Goal: Task Accomplishment & Management: Manage account settings

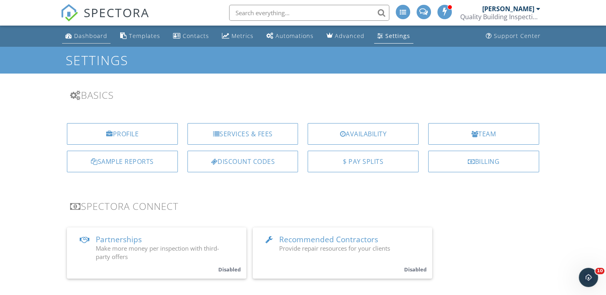
click at [80, 36] on div "Dashboard" at bounding box center [90, 36] width 33 height 8
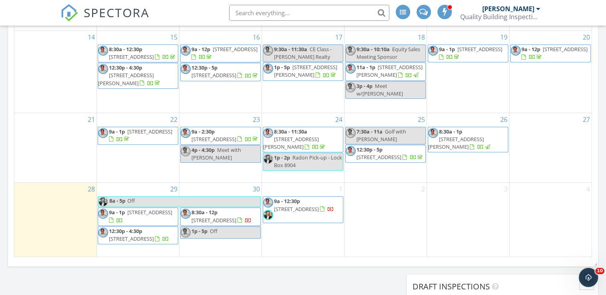
scroll to position [556, 0]
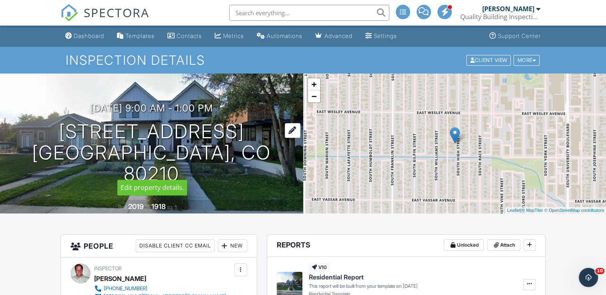
click at [152, 142] on h1 "2471 S High St Denver, CO 80210" at bounding box center [151, 152] width 277 height 63
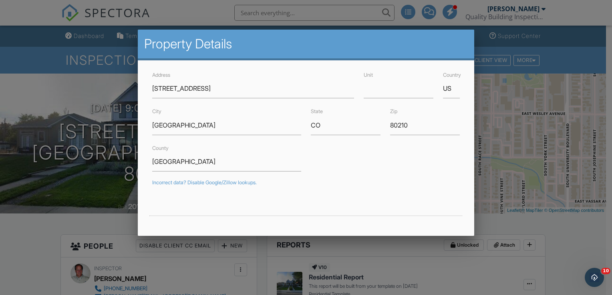
click at [486, 96] on div at bounding box center [306, 144] width 612 height 369
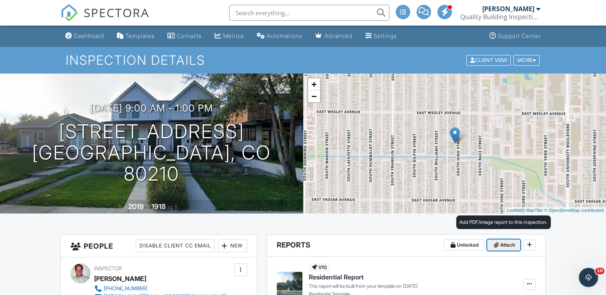
click at [501, 247] on span "Attach" at bounding box center [507, 245] width 15 height 8
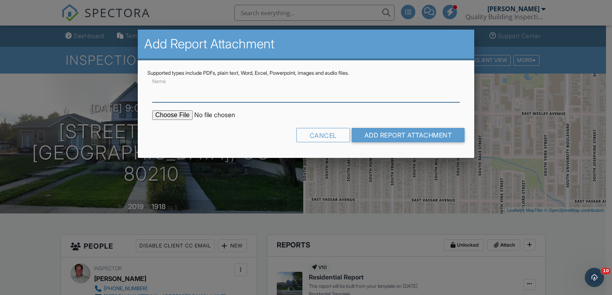
click at [180, 96] on input "Name" at bounding box center [305, 93] width 307 height 20
type input "BuildFax Report"
click at [172, 114] on input "file" at bounding box center [220, 115] width 136 height 10
type input "C:\fakepath\High St 2471 S.pdf"
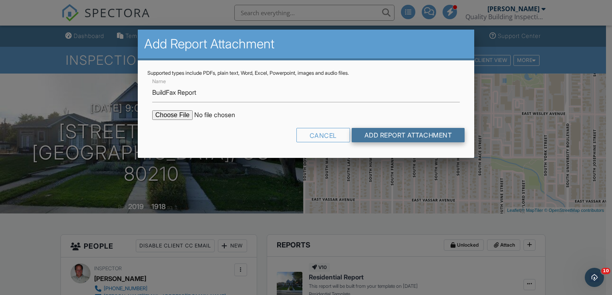
click at [407, 137] on input "Add Report Attachment" at bounding box center [407, 135] width 113 height 14
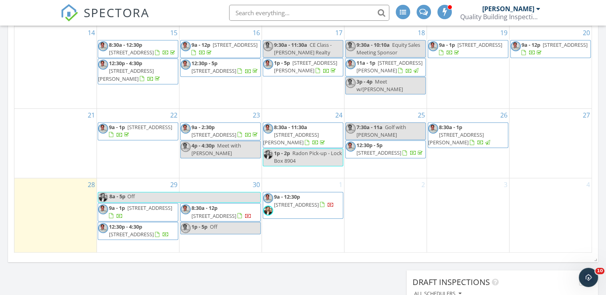
scroll to position [553, 0]
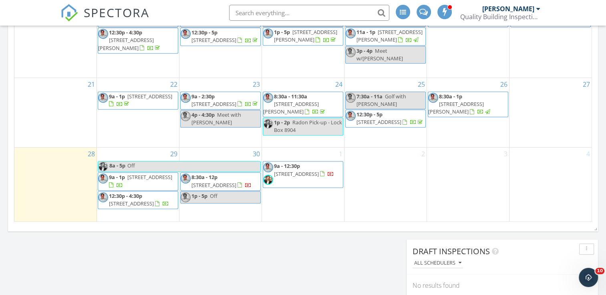
click at [124, 200] on span "5030 S Clinton St, Greenwood Village 80111" at bounding box center [131, 203] width 45 height 7
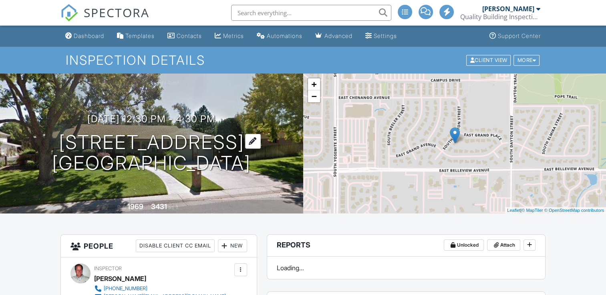
click at [150, 132] on h1 "[STREET_ADDRESS] [GEOGRAPHIC_DATA]" at bounding box center [151, 153] width 199 height 42
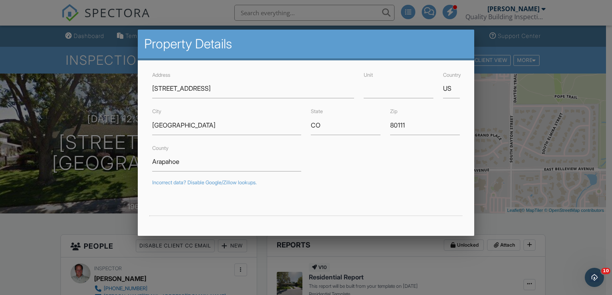
click at [533, 120] on div at bounding box center [306, 144] width 612 height 369
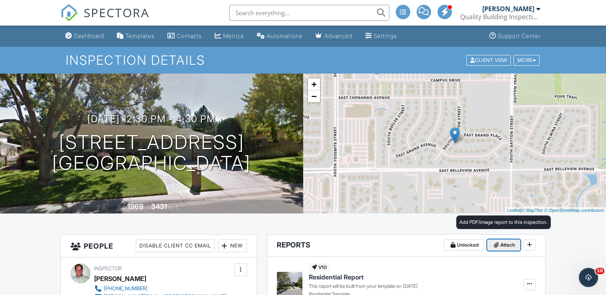
click at [503, 245] on span "Attach" at bounding box center [507, 245] width 15 height 8
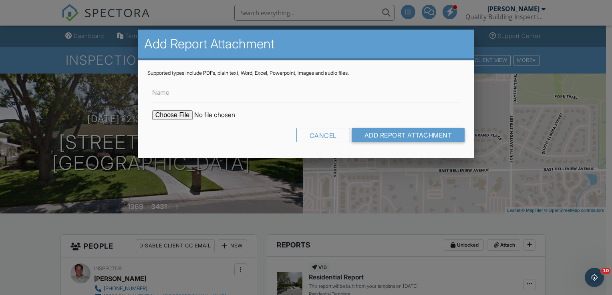
click at [158, 95] on label "Name" at bounding box center [160, 92] width 17 height 9
click at [158, 95] on input "Name" at bounding box center [305, 93] width 307 height 20
type input "BuildFax Report"
click at [166, 117] on input "file" at bounding box center [220, 115] width 136 height 10
type input "C:\fakepath\Clinton St 5030 S.pdf"
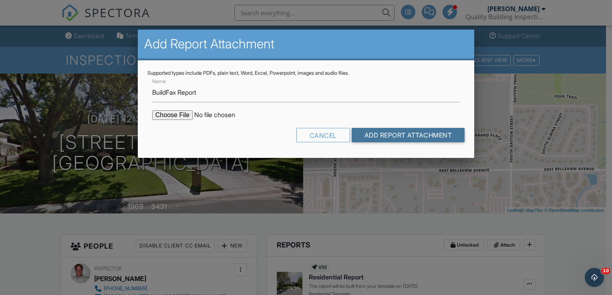
click at [374, 137] on input "Add Report Attachment" at bounding box center [407, 135] width 113 height 14
